Goal: Task Accomplishment & Management: Use online tool/utility

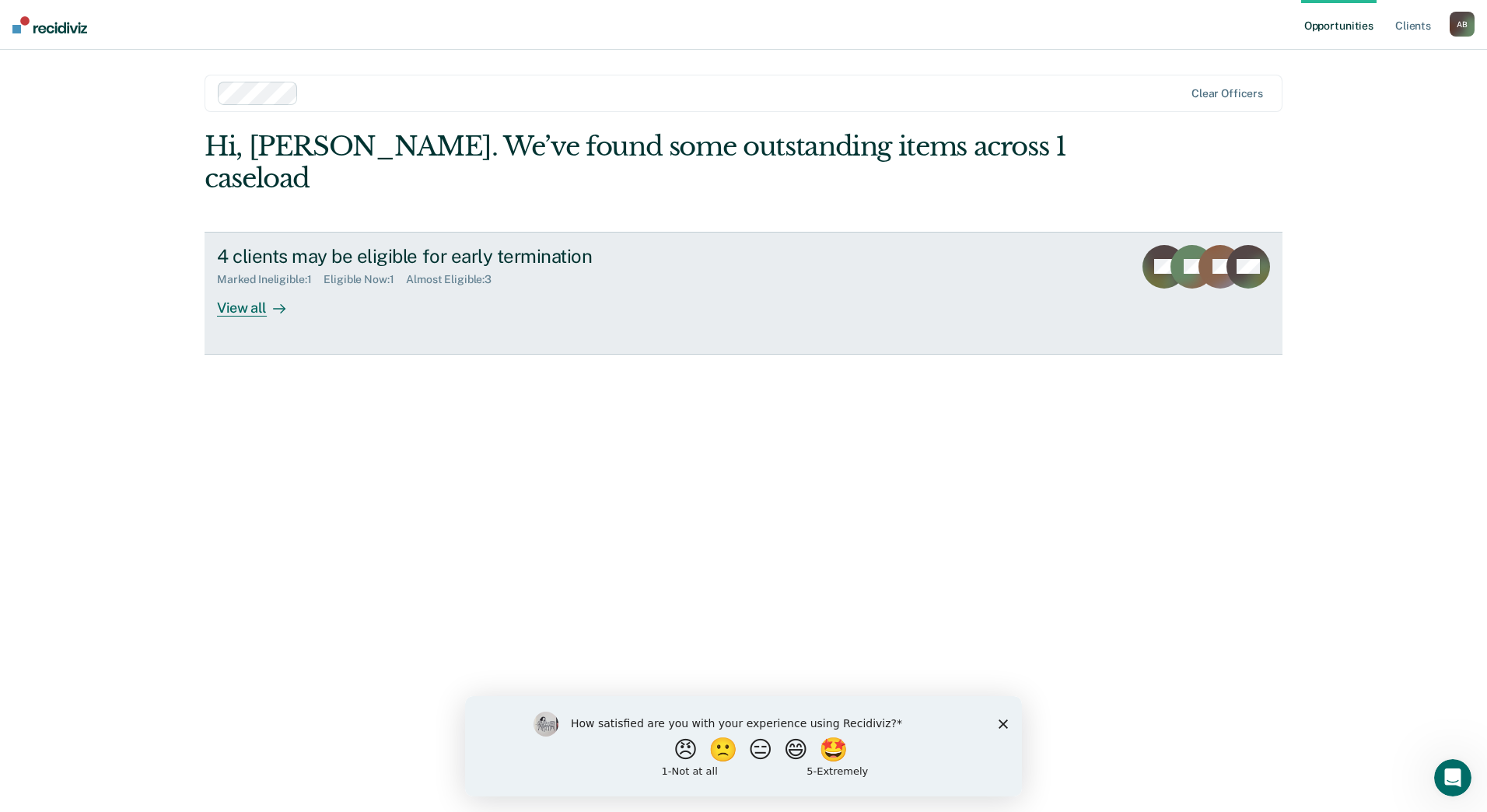
click at [238, 286] on div "View all" at bounding box center [261, 301] width 87 height 30
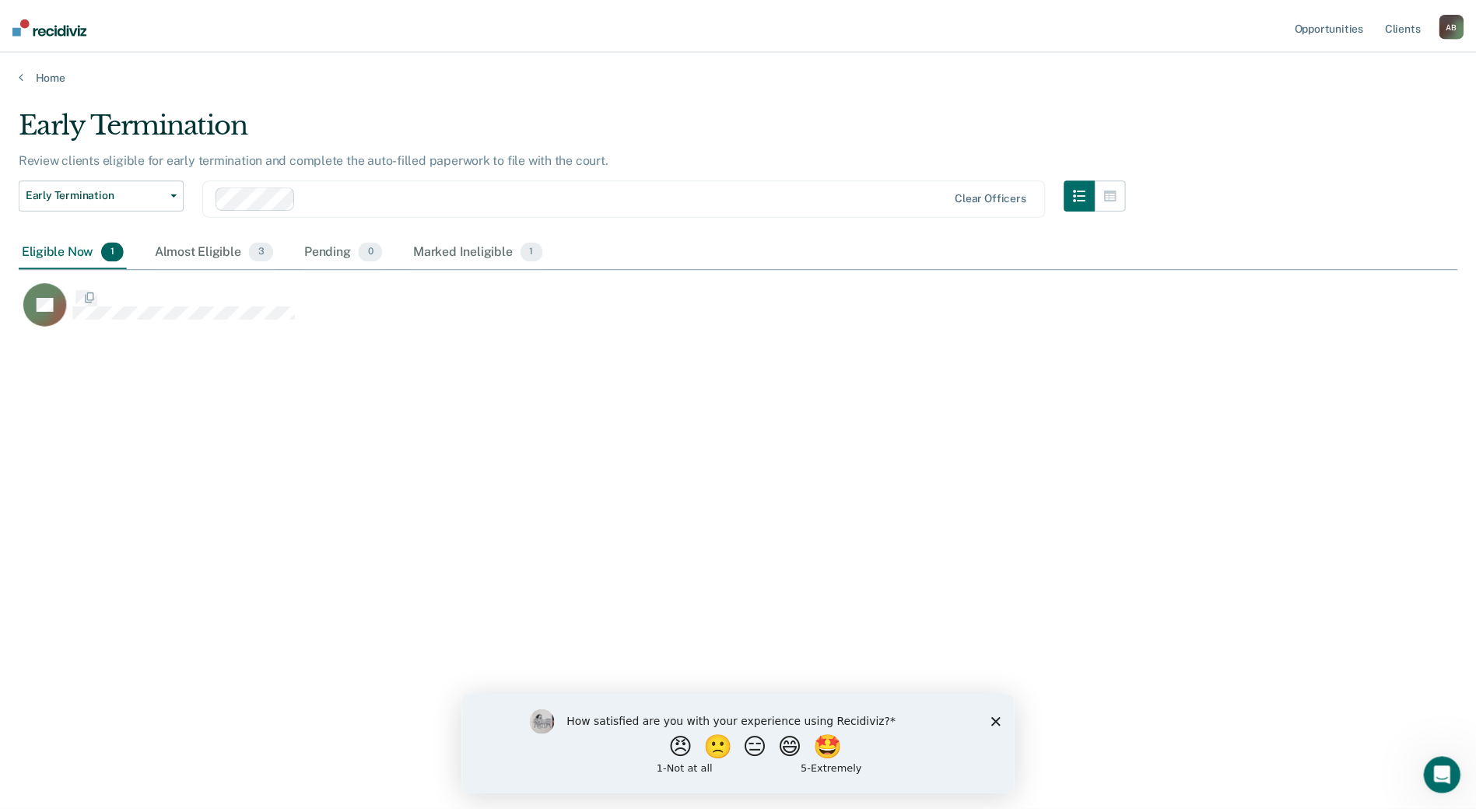
scroll to position [576, 1439]
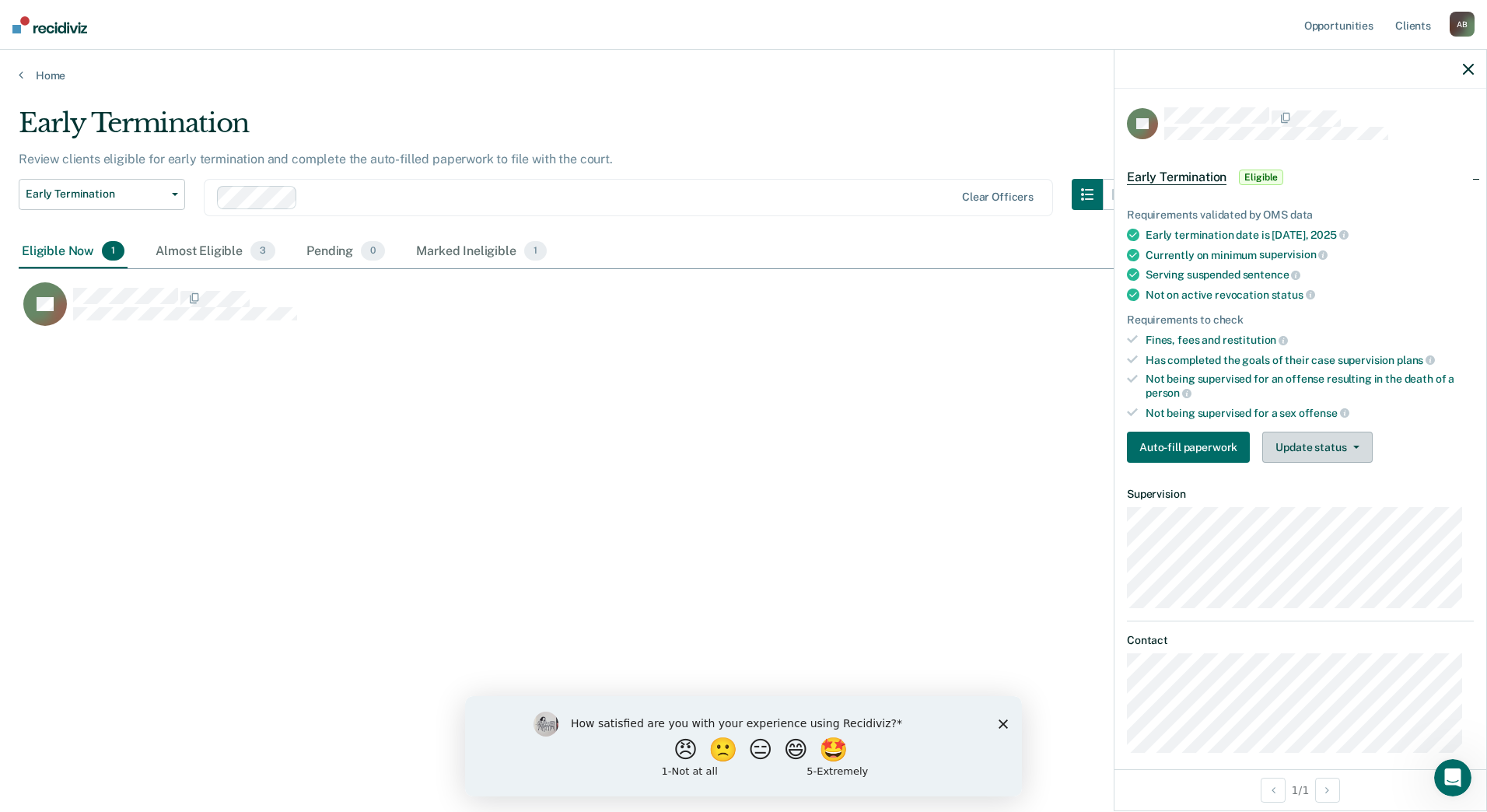
click at [1355, 448] on button "Update status" at bounding box center [1317, 448] width 109 height 31
click at [1356, 503] on button "Mark Ineligible" at bounding box center [1337, 509] width 150 height 25
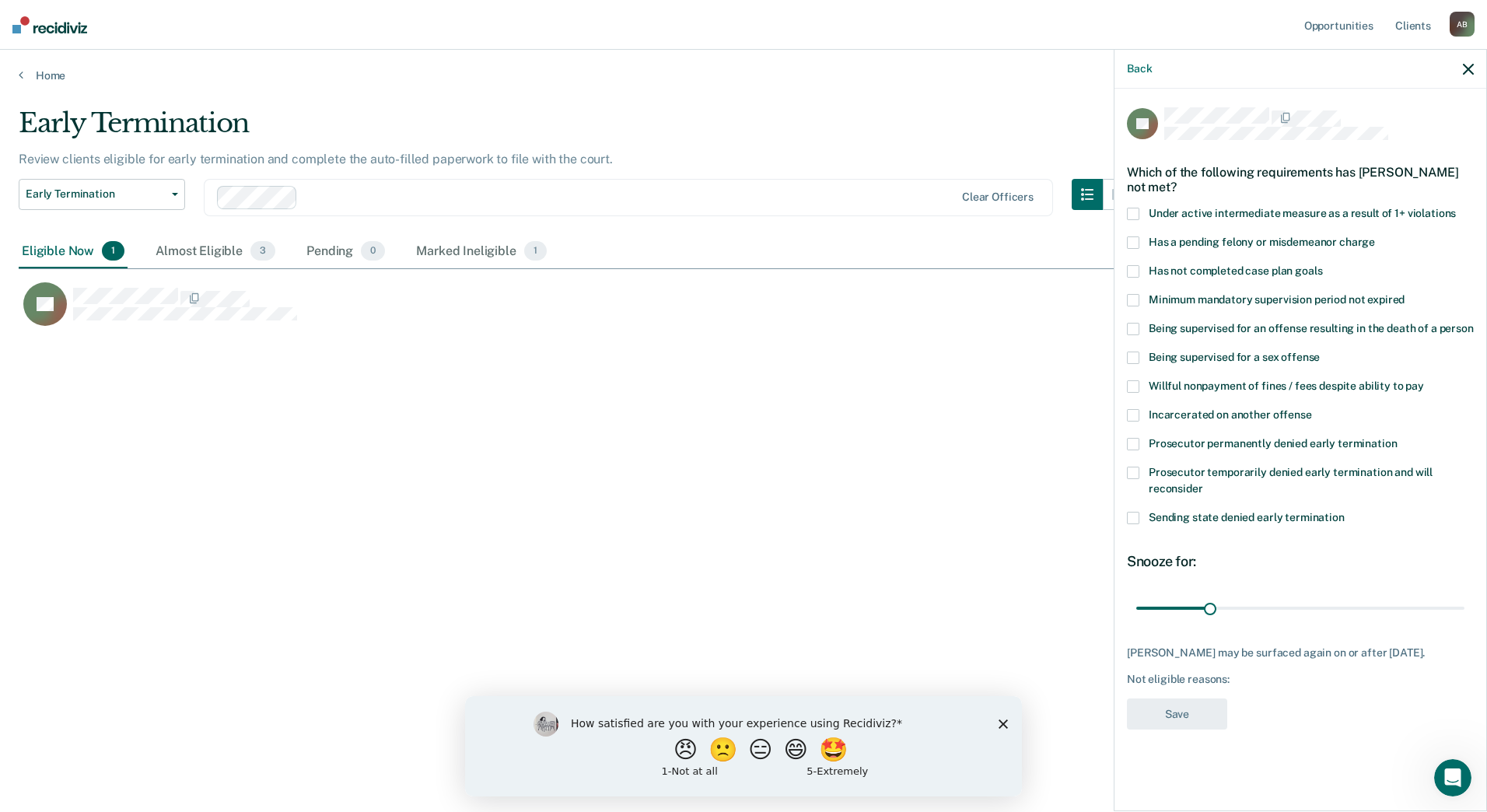
click at [1184, 271] on span "Has not completed case plan goals" at bounding box center [1235, 270] width 174 height 12
drag, startPoint x: 1211, startPoint y: 608, endPoint x: 1280, endPoint y: 611, distance: 69.1
click at [1280, 611] on input "range" at bounding box center [1300, 607] width 328 height 27
drag, startPoint x: 1284, startPoint y: 607, endPoint x: 1351, endPoint y: 605, distance: 67.0
type input "90"
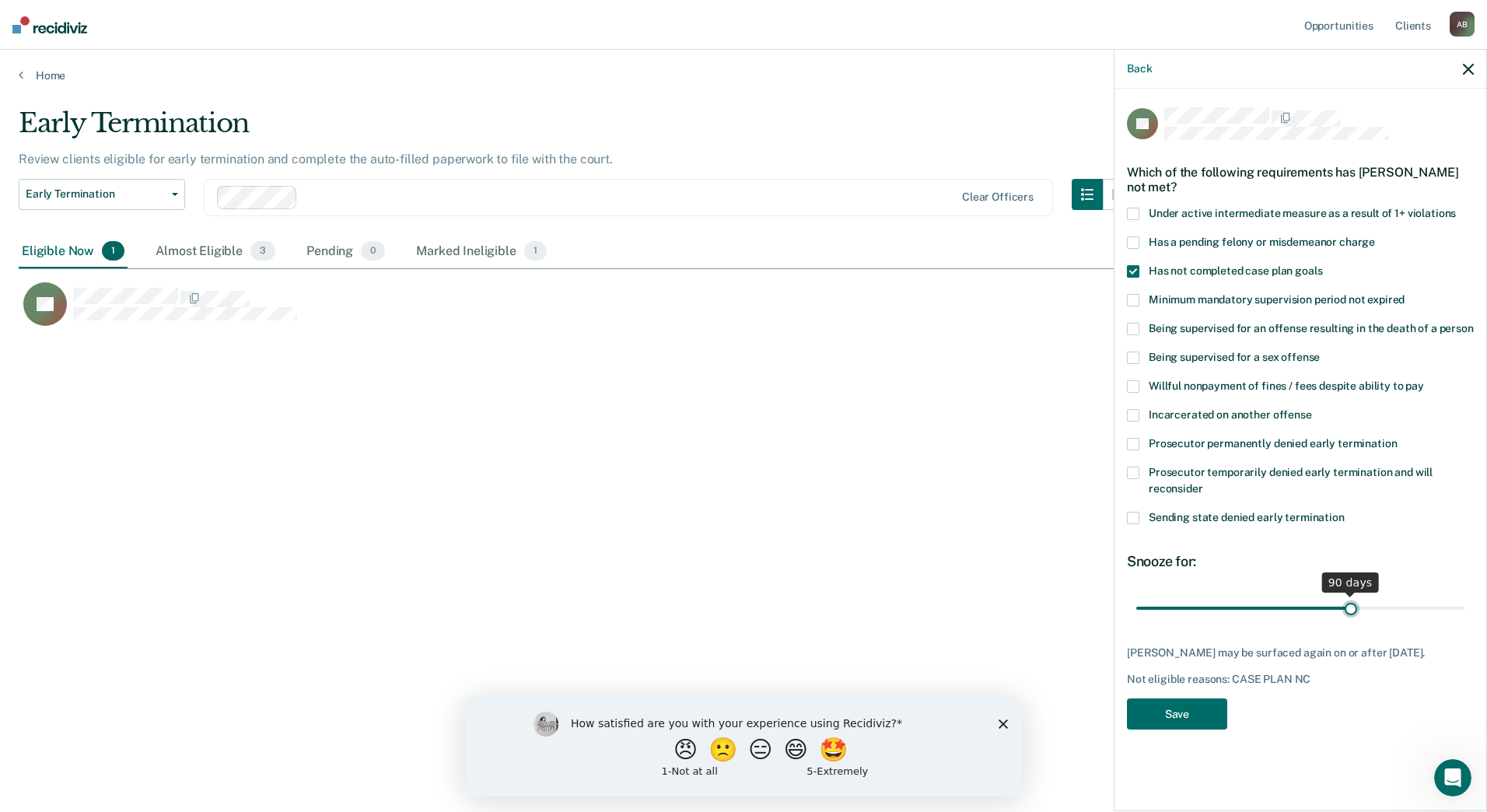
click at [1351, 605] on input "range" at bounding box center [1300, 607] width 328 height 27
click at [1178, 726] on button "Save" at bounding box center [1178, 714] width 100 height 32
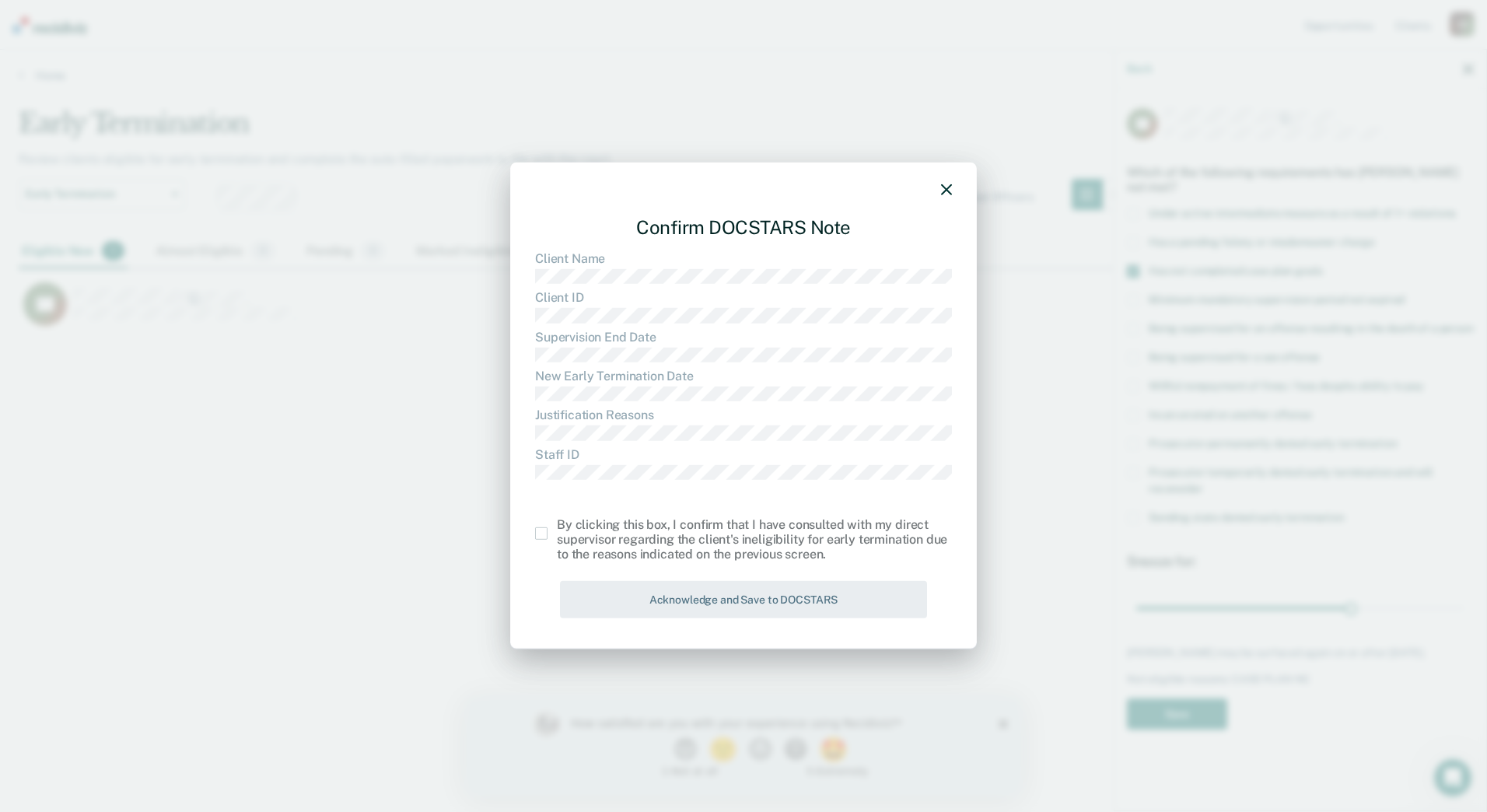
click at [543, 531] on span at bounding box center [541, 533] width 12 height 12
click at [557, 527] on input "checkbox" at bounding box center [557, 527] width 0 height 0
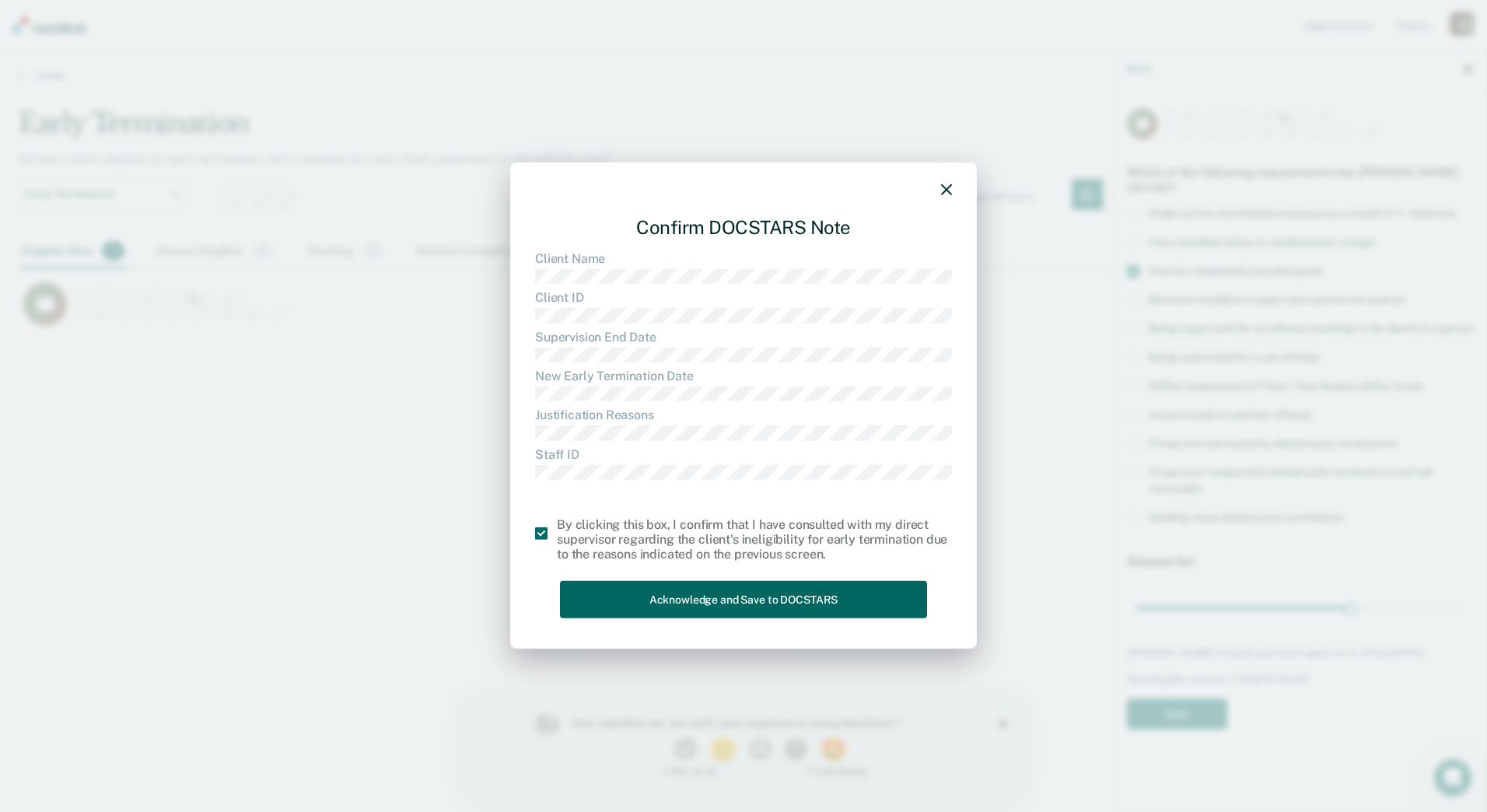
click at [705, 594] on button "Acknowledge and Save to DOCSTARS" at bounding box center [744, 599] width 367 height 38
